Goal: Task Accomplishment & Management: Manage account settings

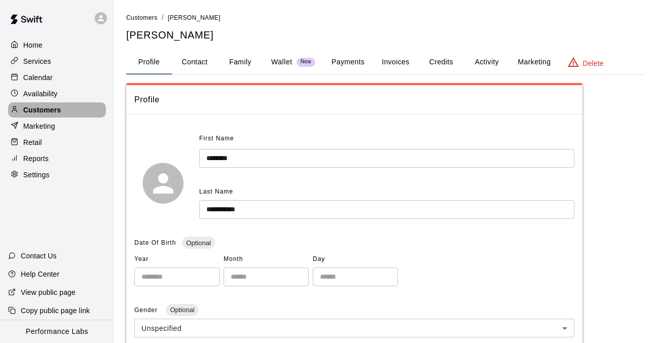
click at [72, 107] on div "Customers" at bounding box center [57, 109] width 98 height 15
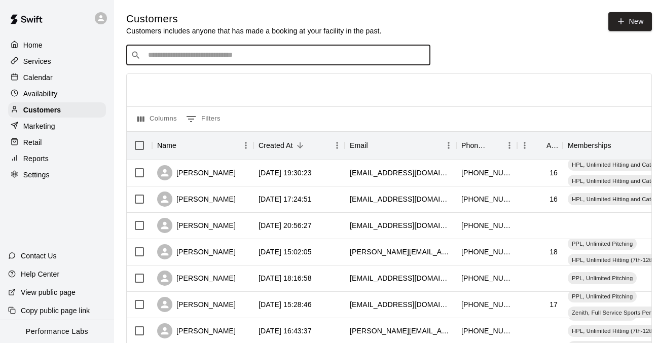
click at [190, 55] on input "Search customers by name or email" at bounding box center [285, 55] width 281 height 10
type input "****"
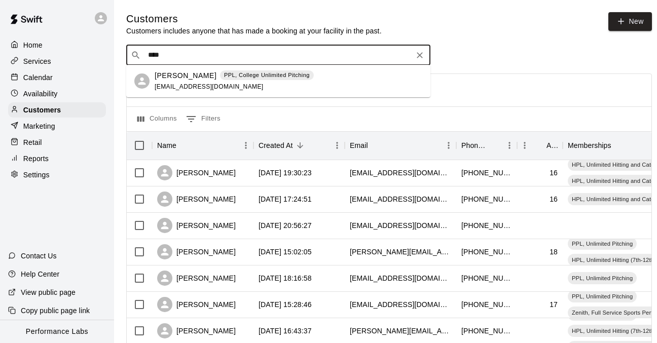
click at [175, 80] on p "[PERSON_NAME]" at bounding box center [186, 76] width 62 height 11
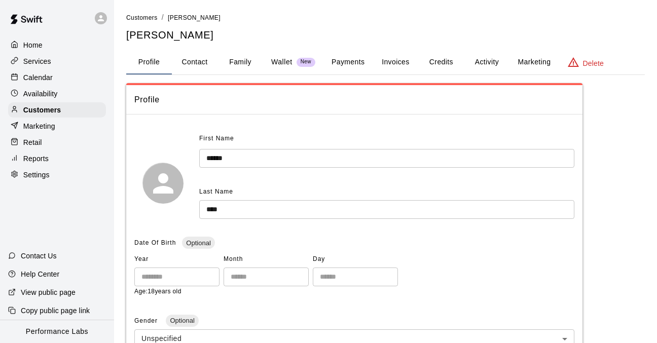
click at [447, 61] on button "Credits" at bounding box center [442, 62] width 46 height 24
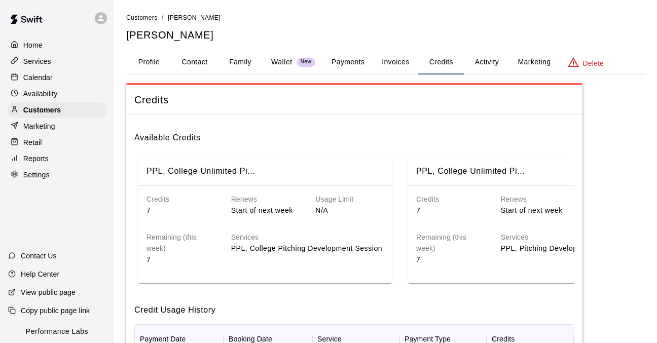
click at [483, 64] on button "Activity" at bounding box center [487, 62] width 46 height 24
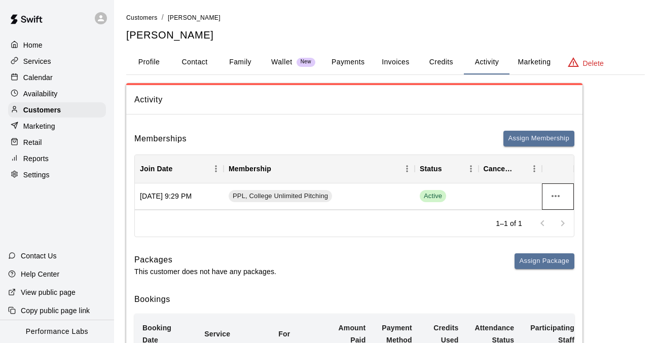
click at [553, 192] on icon "more actions" at bounding box center [556, 196] width 12 height 12
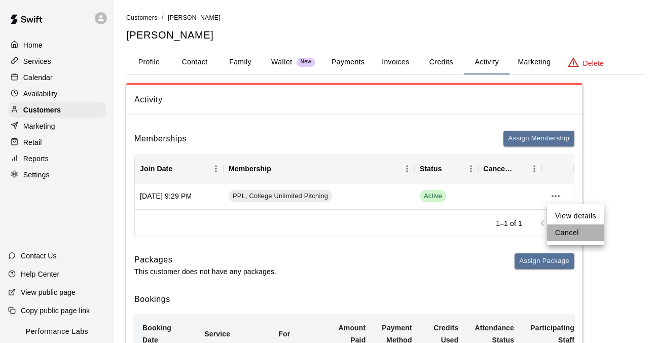
click at [565, 233] on li "Cancel" at bounding box center [575, 233] width 57 height 17
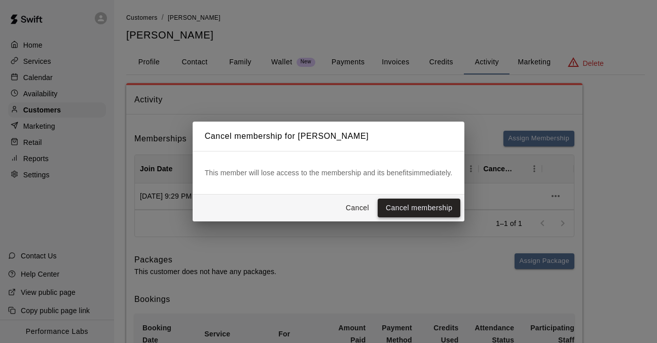
click at [396, 209] on button "Cancel membership" at bounding box center [419, 208] width 83 height 19
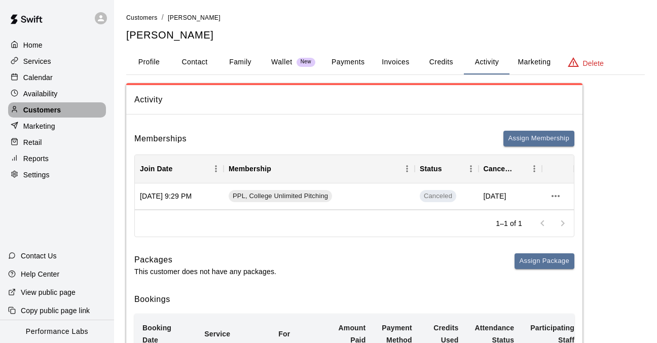
click at [39, 111] on p "Customers" at bounding box center [42, 110] width 38 height 10
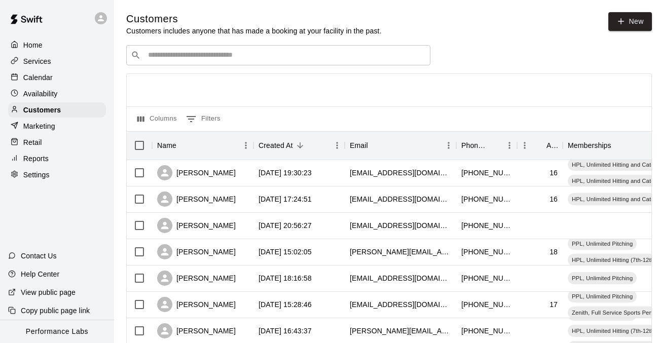
click at [167, 47] on div "​ ​" at bounding box center [278, 55] width 304 height 20
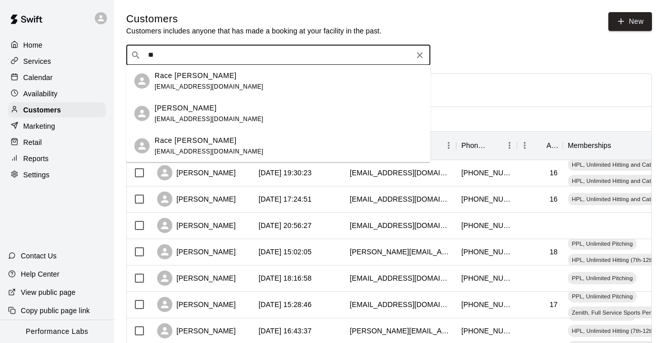
type input "*"
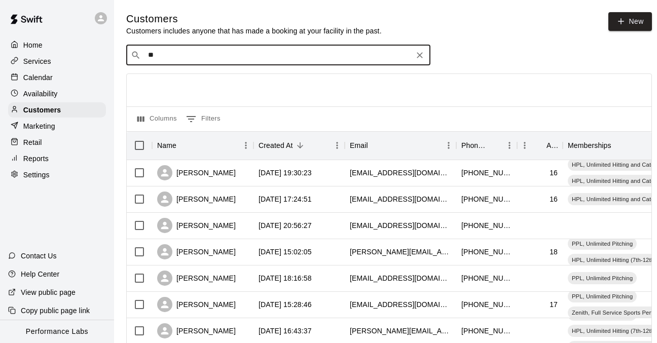
type input "*"
type input "***"
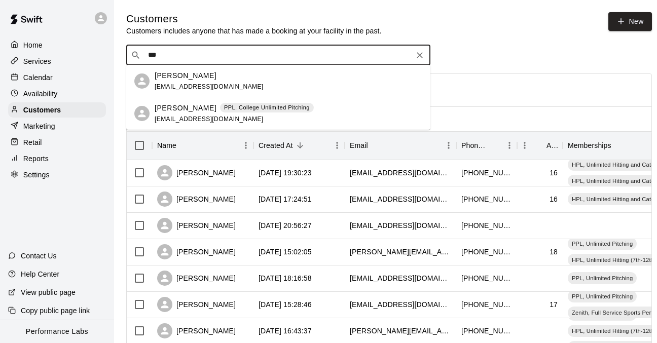
click at [198, 113] on p "[PERSON_NAME]" at bounding box center [186, 108] width 62 height 11
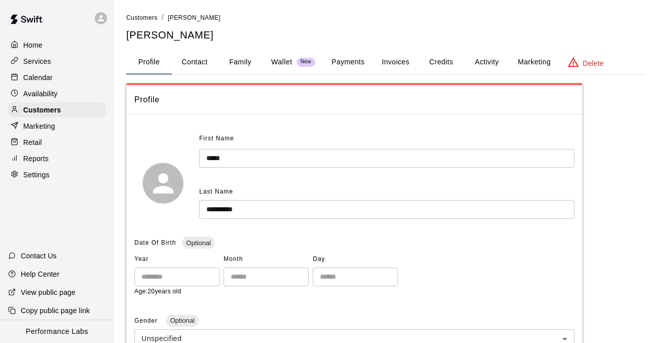
click at [482, 58] on button "Activity" at bounding box center [487, 62] width 46 height 24
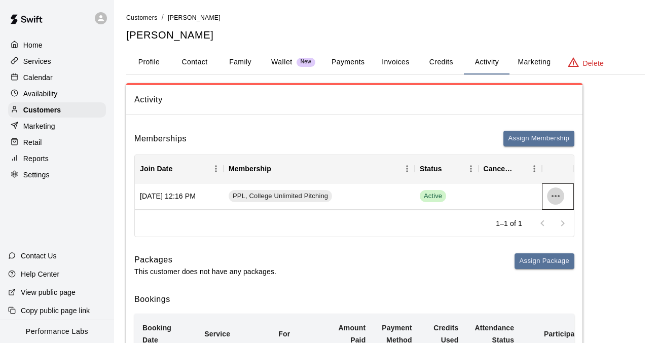
click at [556, 198] on icon "more actions" at bounding box center [556, 196] width 12 height 12
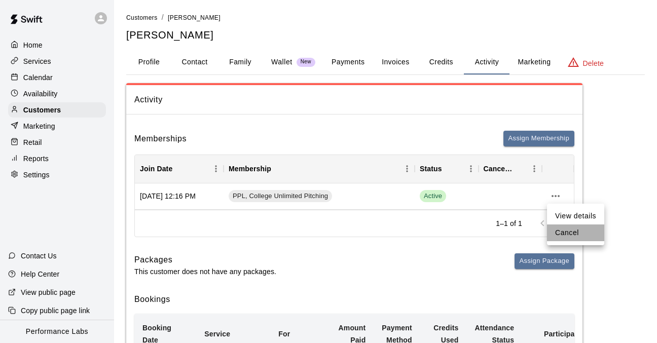
click at [566, 229] on li "Cancel" at bounding box center [575, 233] width 57 height 17
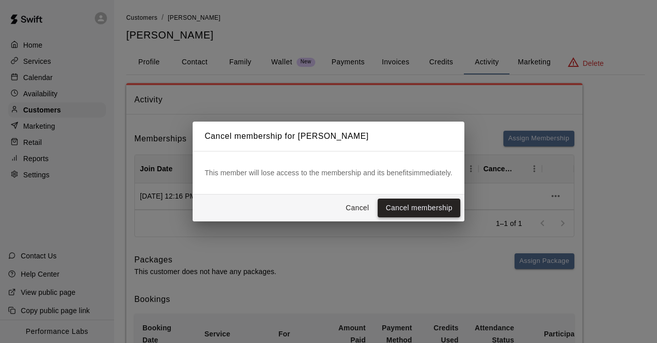
click at [446, 212] on button "Cancel membership" at bounding box center [419, 208] width 83 height 19
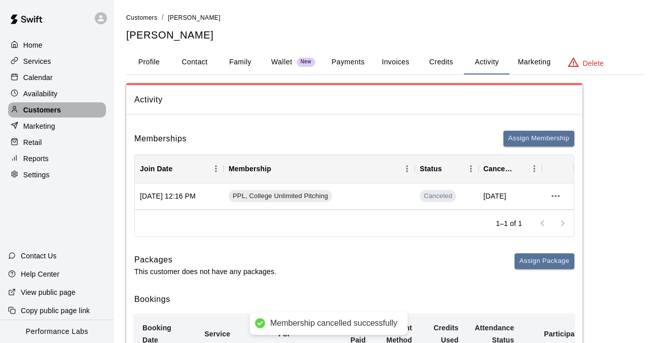
click at [82, 108] on div "Customers" at bounding box center [57, 109] width 98 height 15
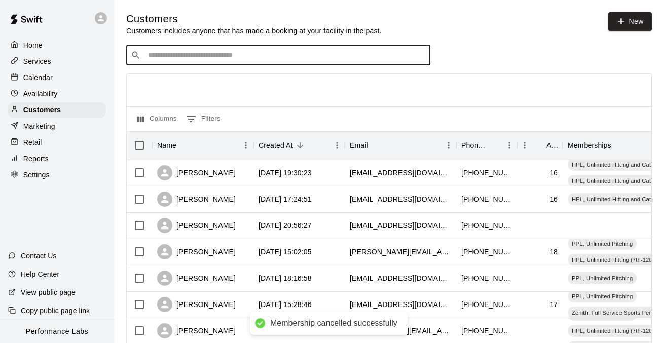
click at [286, 55] on input "Search customers by name or email" at bounding box center [285, 55] width 281 height 10
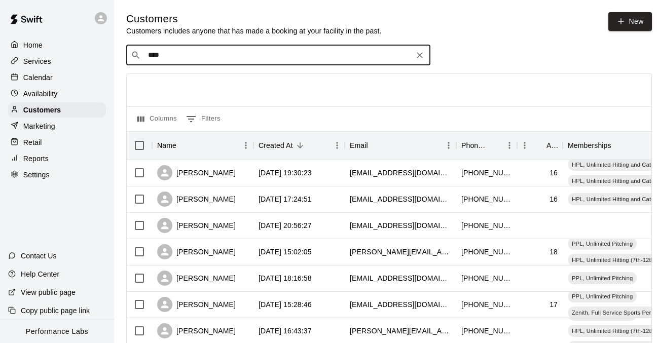
type input "*****"
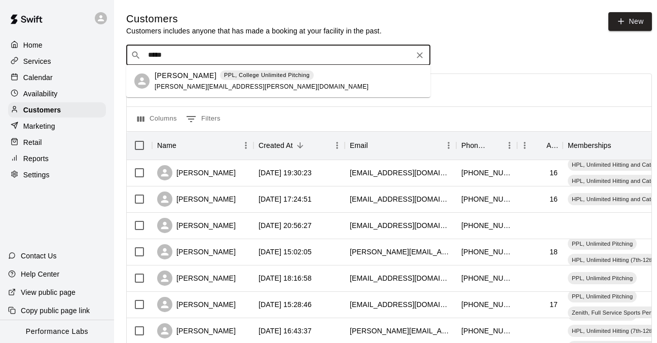
click at [232, 86] on span "[PERSON_NAME][EMAIL_ADDRESS][PERSON_NAME][DOMAIN_NAME]" at bounding box center [262, 86] width 214 height 7
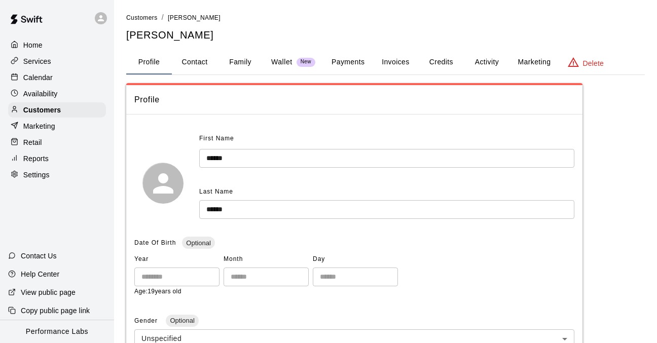
click at [493, 58] on button "Activity" at bounding box center [487, 62] width 46 height 24
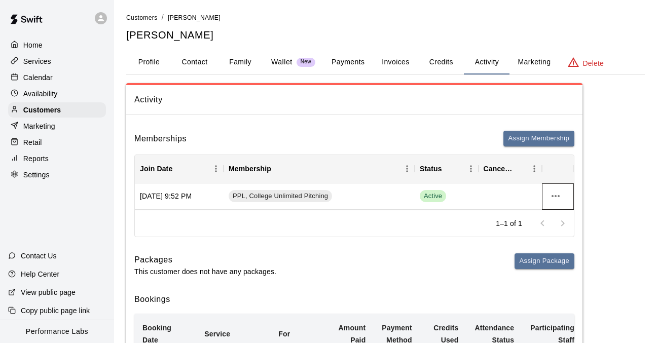
click at [557, 192] on icon "more actions" at bounding box center [556, 196] width 12 height 12
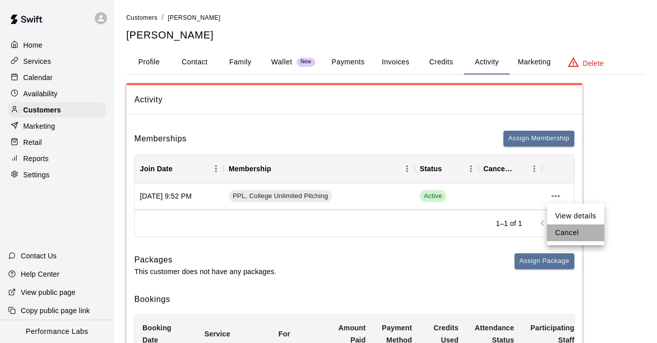
click at [559, 229] on li "Cancel" at bounding box center [575, 233] width 57 height 17
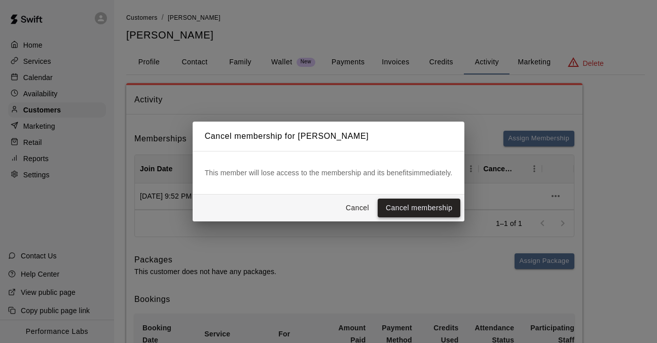
click at [442, 207] on button "Cancel membership" at bounding box center [419, 208] width 83 height 19
